Goal: Use online tool/utility: Utilize a website feature to perform a specific function

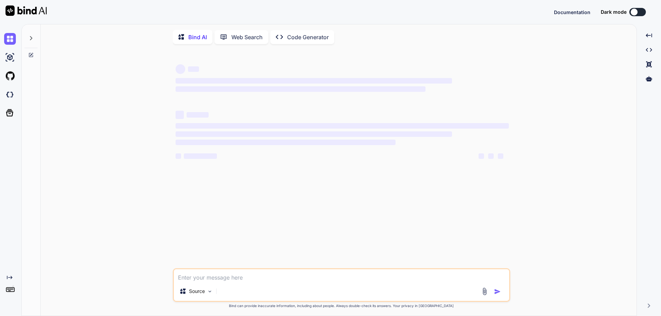
type textarea "import java.util.*; class Main { public static void main(String[] args) { int n…"
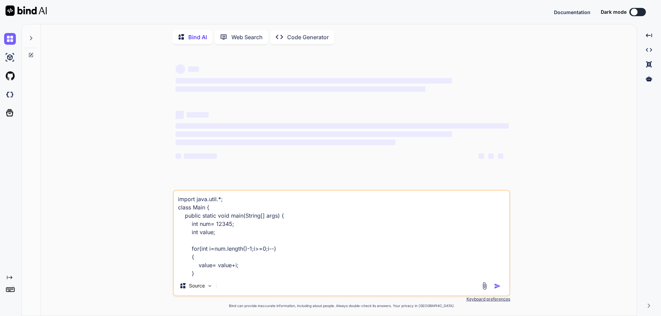
scroll to position [25, 0]
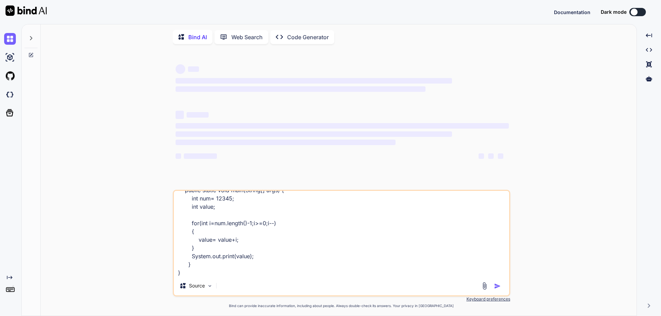
type textarea "x"
type textarea "import java.util.*; class Main { public static void main(String[] args) { int n…"
type textarea "x"
type textarea "import java.util.*; class Main { public static void main(String[] args) { int n…"
type textarea "x"
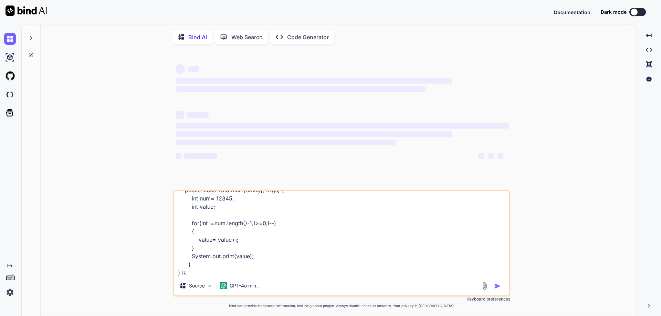
type textarea "import java.util.*; class Main { public static void main(String[] args) { int n…"
type textarea "x"
type textarea "import java.util.*; class Main { public static void main(String[] args) { int n…"
type textarea "x"
type textarea "import java.util.*; class Main { public static void main(String[] args) { int n…"
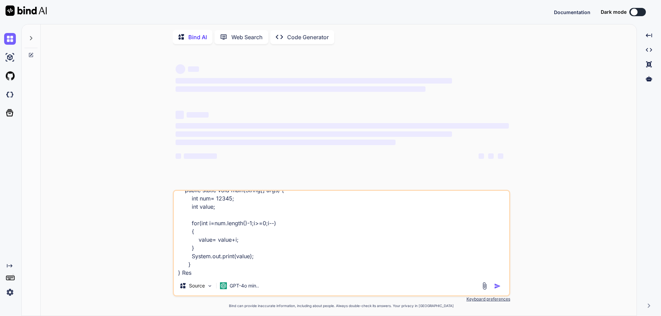
type textarea "x"
type textarea "import java.util.*; class Main { public static void main(String[] args) { int n…"
type textarea "x"
type textarea "import java.util.*; class Main { public static void main(String[] args) { int n…"
type textarea "x"
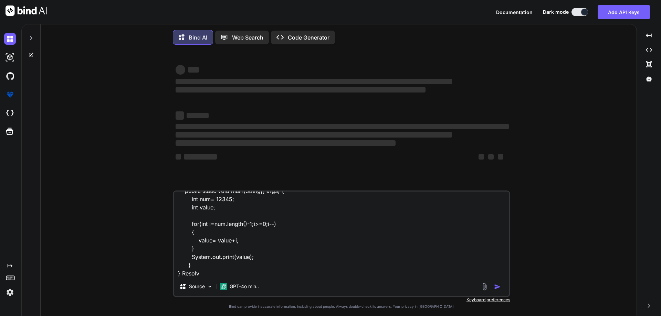
type textarea "import java.util.*; class Main { public static void main(String[] args) { int n…"
type textarea "x"
type textarea "import java.util.*; class Main { public static void main(String[] args) { int n…"
type textarea "x"
type textarea "import java.util.*; class Main { public static void main(String[] args) { int n…"
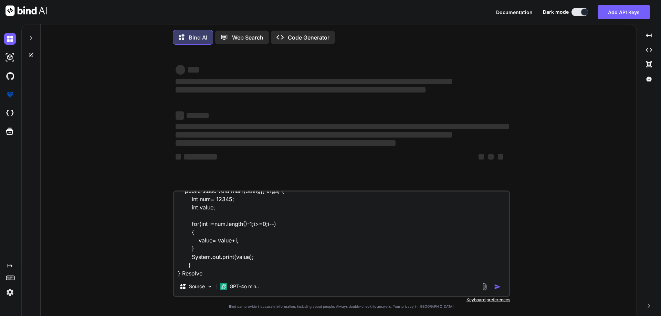
type textarea "x"
type textarea "import java.util.*; class Main { public static void main(String[] args) { int n…"
type textarea "x"
type textarea "import java.util.*; class Main { public static void main(String[] args) { int n…"
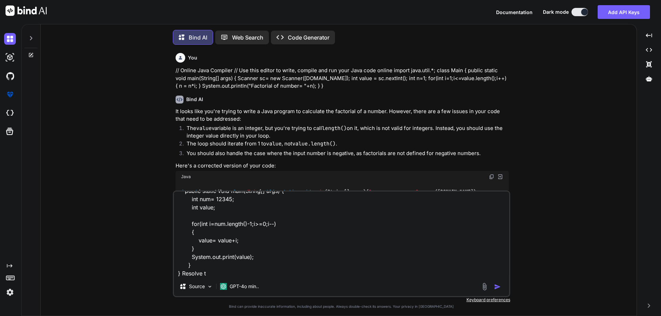
type textarea "x"
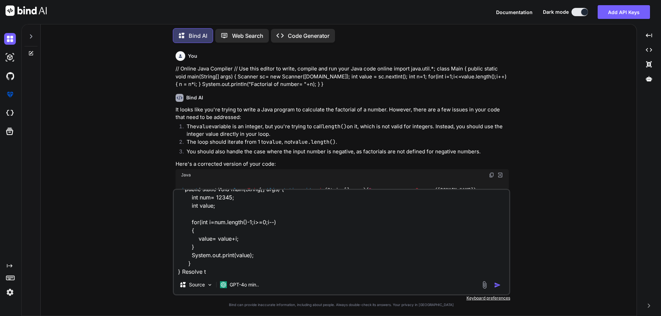
type textarea "import java.util.*; class Main { public static void main(String[] args) { int n…"
type textarea "x"
type textarea "import java.util.*; class Main { public static void main(String[] args) { int n…"
type textarea "x"
type textarea "import java.util.*; class Main { public static void main(String[] args) { int n…"
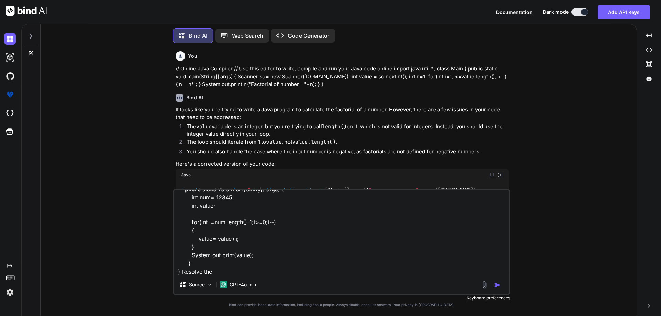
type textarea "x"
type textarea "import java.util.*; class Main { public static void main(String[] args) { int n…"
type textarea "x"
type textarea "import java.util.*; class Main { public static void main(String[] args) { int n…"
type textarea "x"
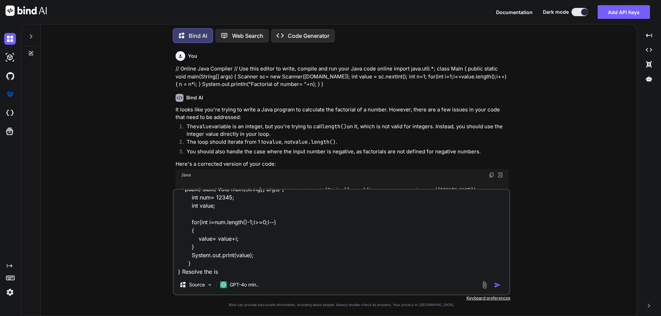
type textarea "import java.util.*; class Main { public static void main(String[] args) { int n…"
type textarea "x"
type textarea "import java.util.*; class Main { public static void main(String[] args) { int n…"
type textarea "x"
type textarea "import java.util.*; class Main { public static void main(String[] args) { int n…"
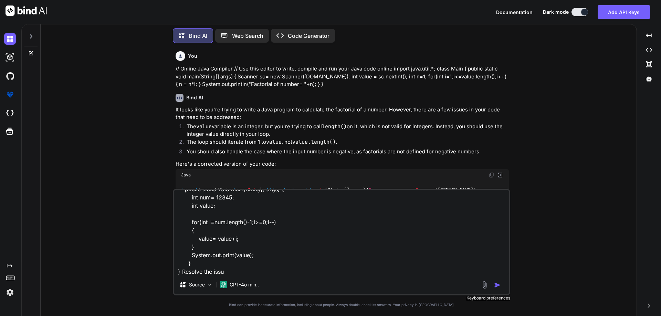
type textarea "x"
type textarea "import java.util.*; class Main { public static void main(String[] args) { int n…"
type textarea "x"
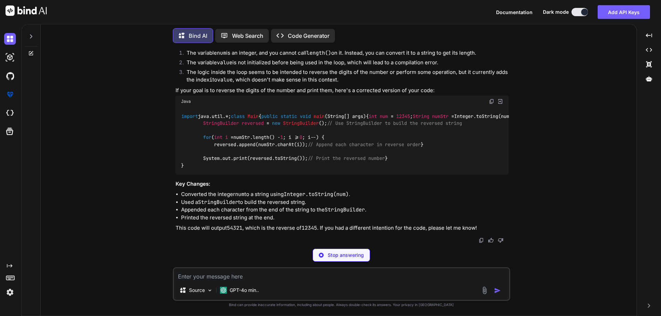
scroll to position [421, 0]
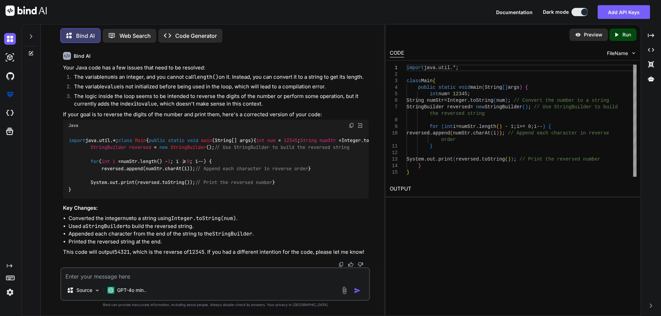
type textarea "x"
drag, startPoint x: 101, startPoint y: 125, endPoint x: 147, endPoint y: 125, distance: 46.1
click at [136, 131] on div "import java.util.*; class Main { public static void main (String[] args) { int …" at bounding box center [216, 164] width 306 height 67
click at [152, 283] on div "Source GPT-4o min.." at bounding box center [215, 284] width 310 height 34
click at [156, 277] on textarea at bounding box center [215, 274] width 308 height 12
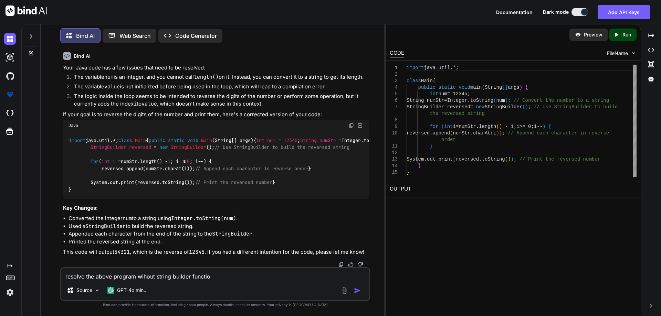
type textarea "resolve the above program wihout string builder function"
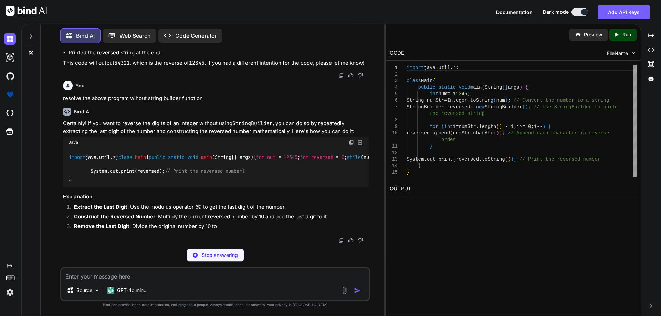
scroll to position [677, 0]
